Goal: Navigation & Orientation: Find specific page/section

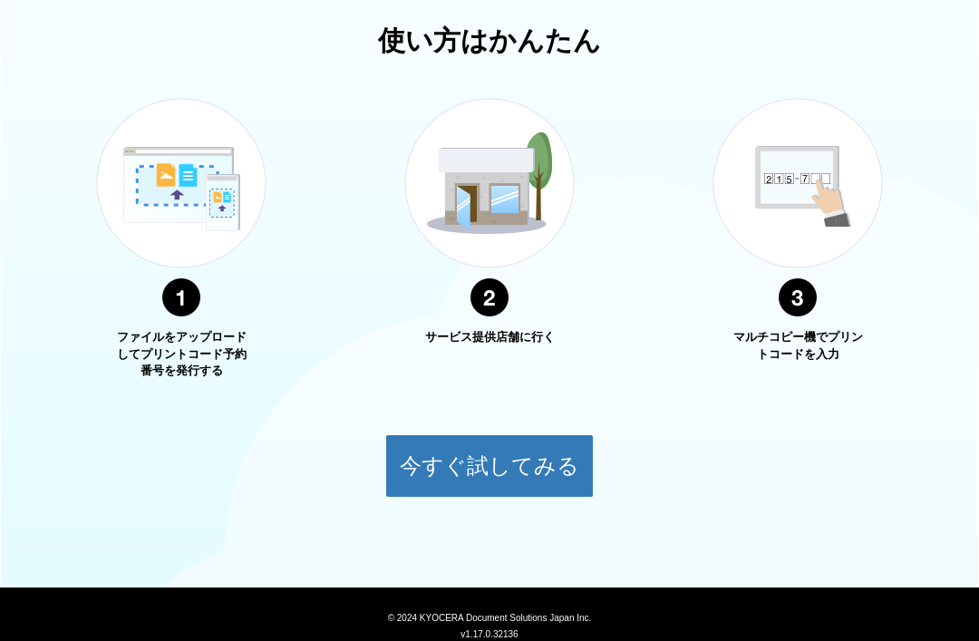
scroll to position [628, 0]
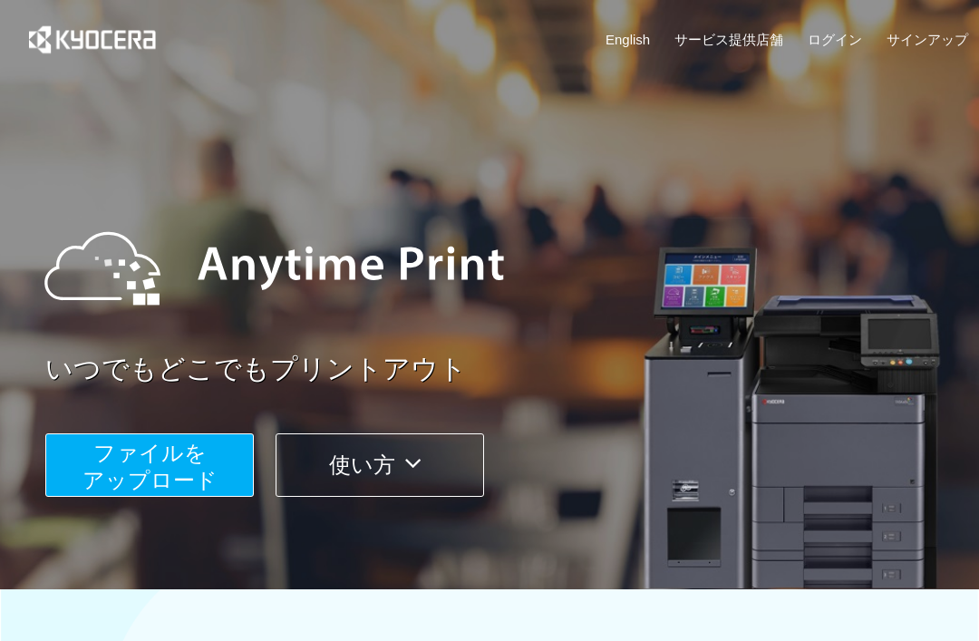
scroll to position [631, 0]
